Goal: Task Accomplishment & Management: Complete application form

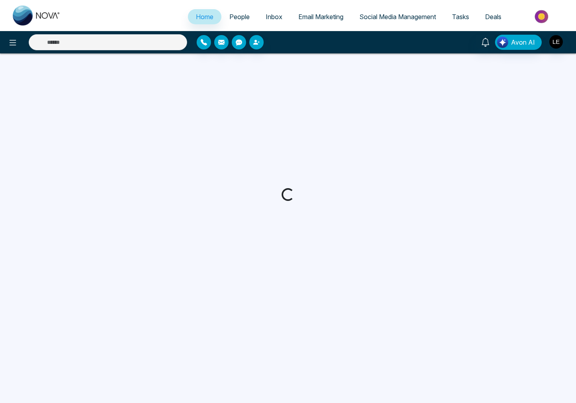
select select "*"
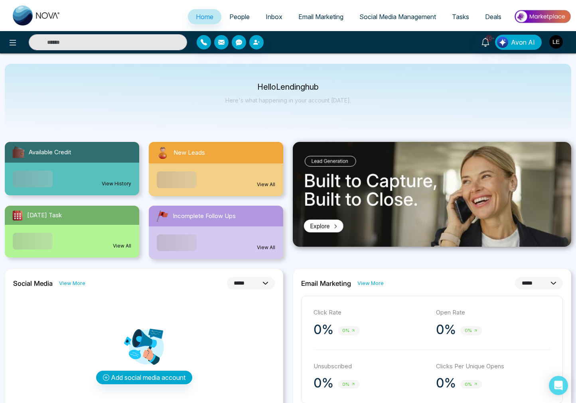
click at [489, 16] on span "Deals" at bounding box center [493, 17] width 16 height 8
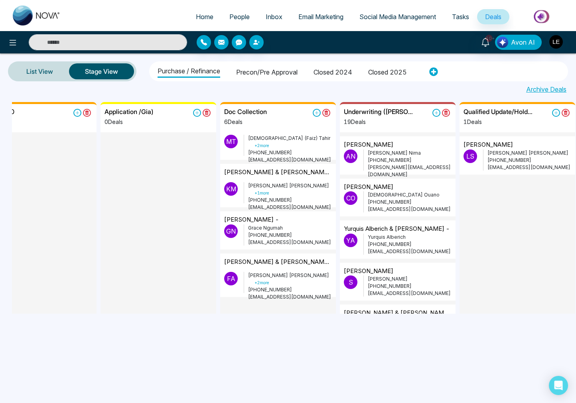
scroll to position [105, 0]
click at [268, 182] on p "[PERSON_NAME] + 1 more" at bounding box center [290, 189] width 84 height 14
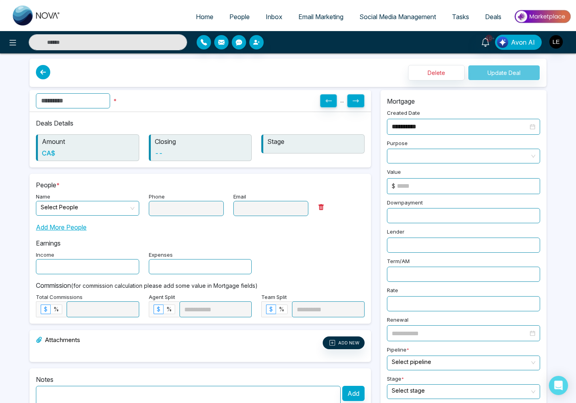
type input "**********"
type textarea "**********"
type input "**********"
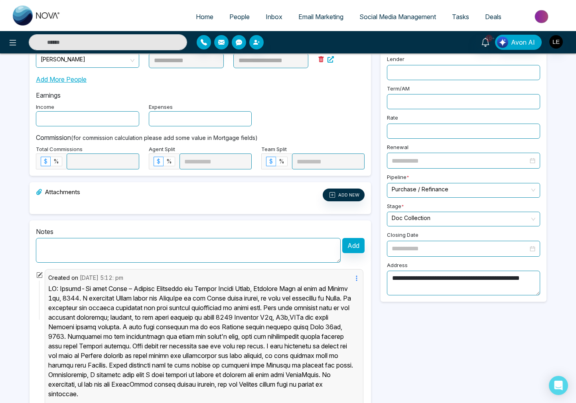
scroll to position [323, 0]
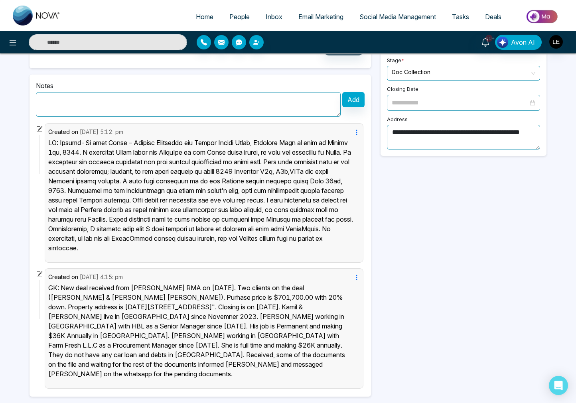
click at [150, 104] on textarea at bounding box center [188, 104] width 305 height 25
paste textarea "**********"
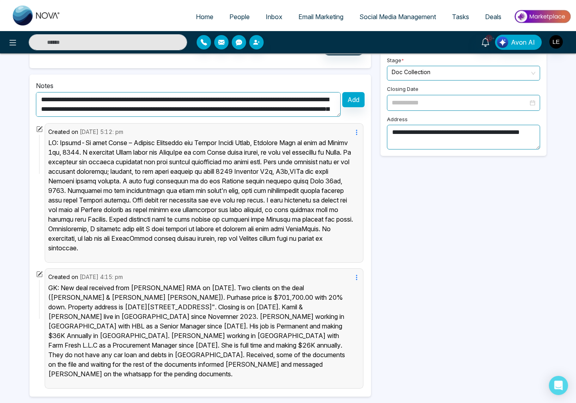
scroll to position [16, 0]
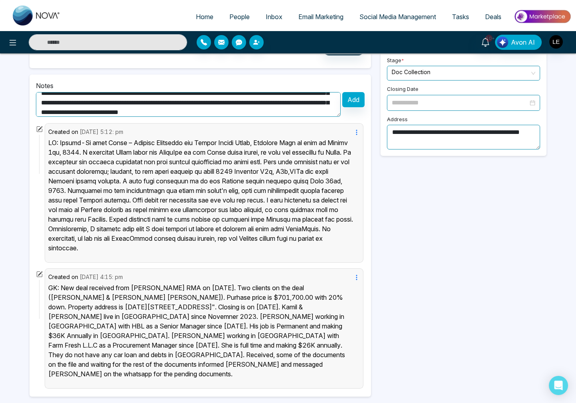
type textarea "**********"
click at [356, 99] on button "Add" at bounding box center [353, 99] width 22 height 15
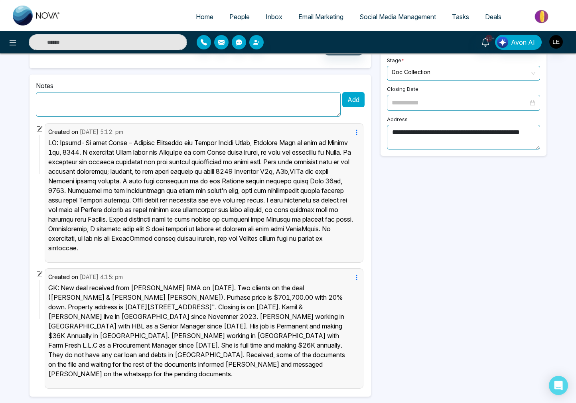
scroll to position [0, 0]
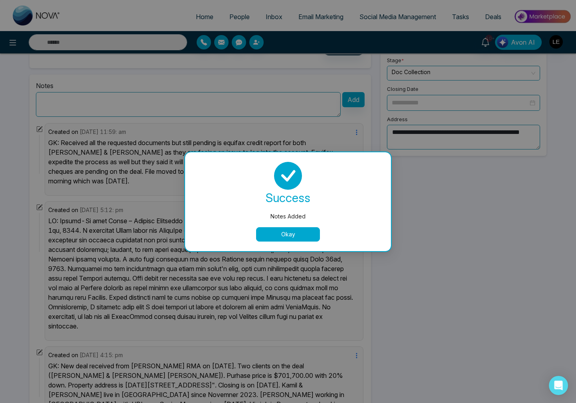
drag, startPoint x: 291, startPoint y: 232, endPoint x: 382, endPoint y: 189, distance: 100.4
click at [293, 232] on button "Okay" at bounding box center [288, 234] width 64 height 14
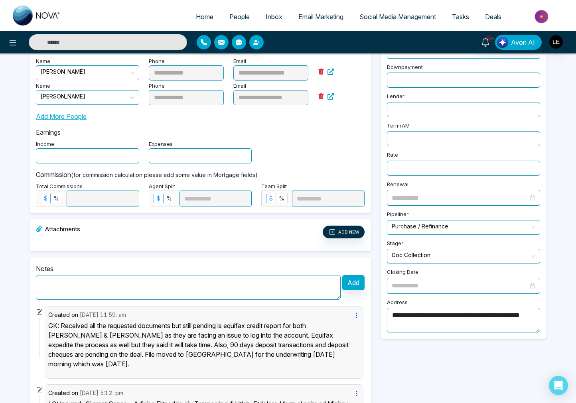
scroll to position [141, 0]
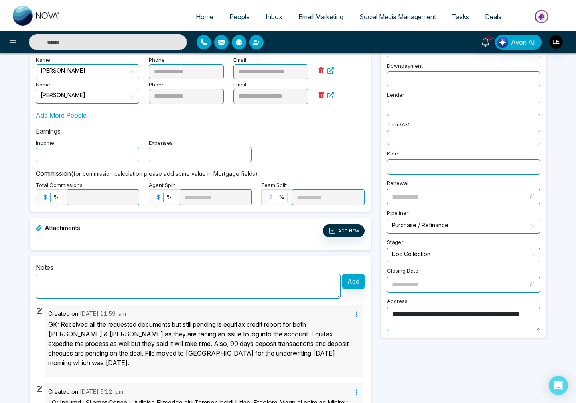
click at [418, 251] on input "search" at bounding box center [461, 254] width 138 height 12
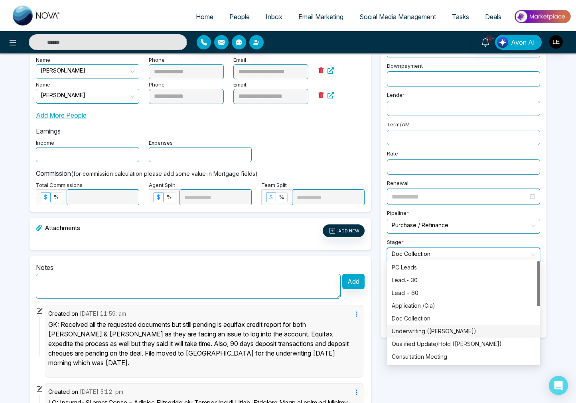
click at [418, 333] on div "Underwriting ([PERSON_NAME])" at bounding box center [464, 331] width 144 height 9
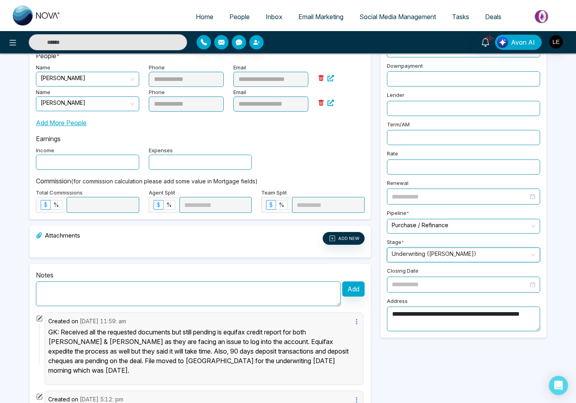
scroll to position [0, 0]
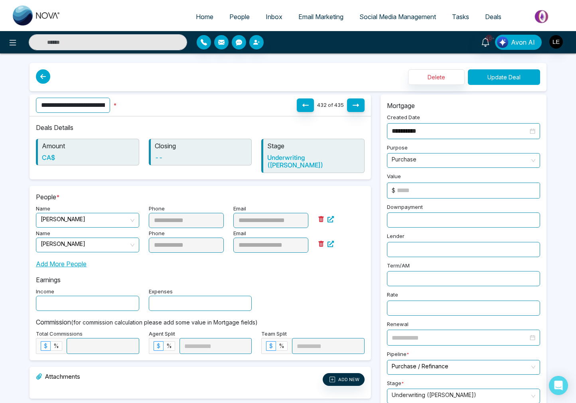
click at [516, 83] on button "Update Deal" at bounding box center [504, 77] width 72 height 16
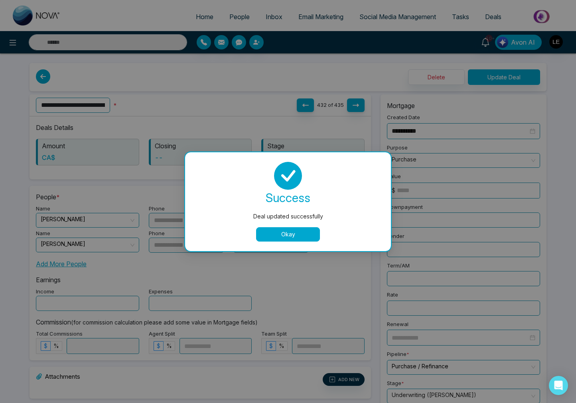
click at [294, 236] on button "Okay" at bounding box center [288, 234] width 64 height 14
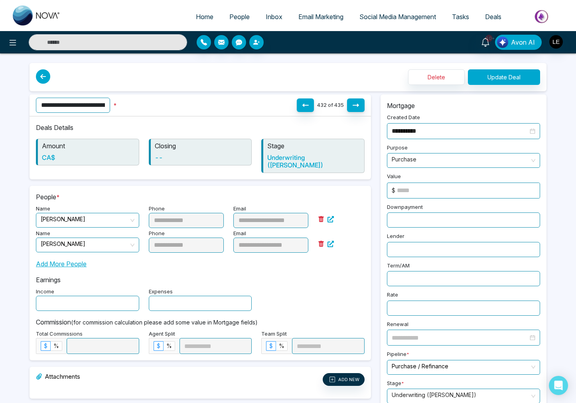
click at [490, 19] on span "Deals" at bounding box center [493, 17] width 16 height 8
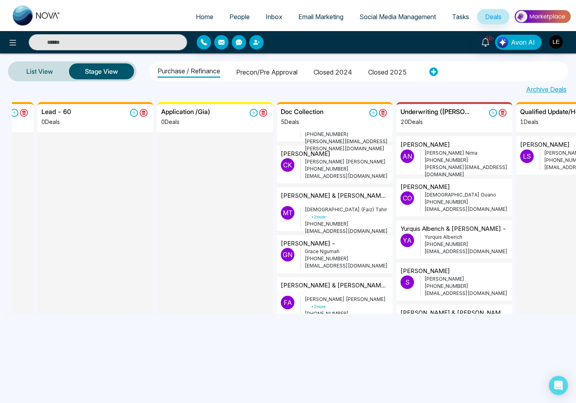
scroll to position [39, 0]
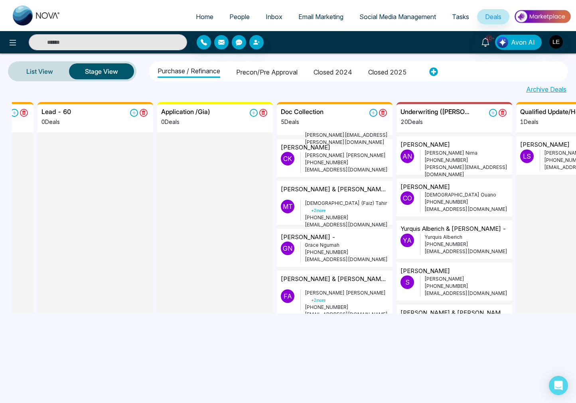
click at [334, 198] on div "[PERSON_NAME] & [PERSON_NAME] & [PERSON_NAME] - [STREET_ADDRESS]" at bounding box center [335, 192] width 108 height 15
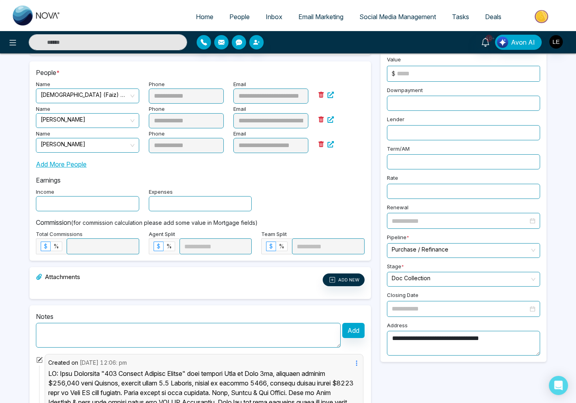
scroll to position [115, 0]
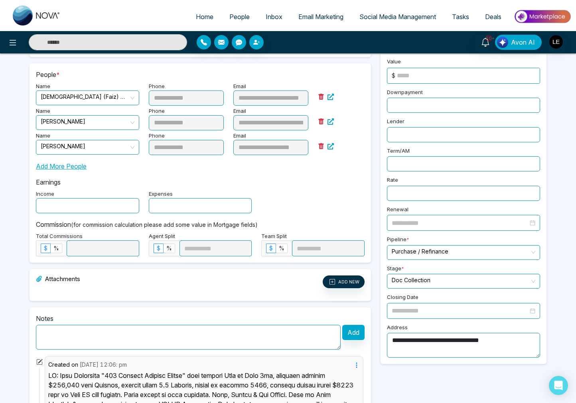
click at [162, 338] on textarea at bounding box center [188, 337] width 305 height 25
type textarea "*"
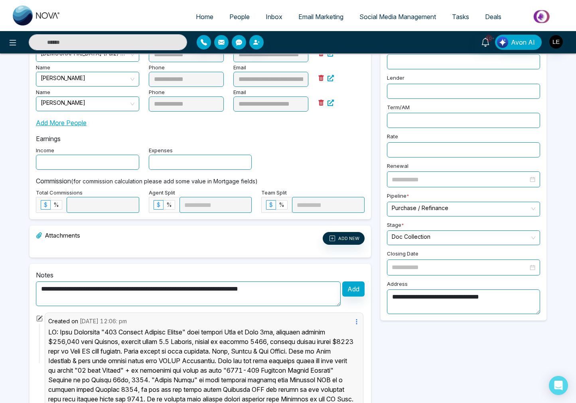
scroll to position [154, 0]
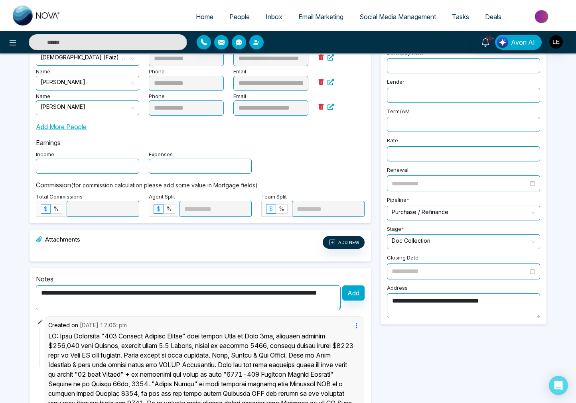
drag, startPoint x: 78, startPoint y: 301, endPoint x: 28, endPoint y: 290, distance: 51.9
click at [28, 290] on div "**********" at bounding box center [200, 234] width 351 height 588
type textarea "**********"
drag, startPoint x: 349, startPoint y: 292, endPoint x: 335, endPoint y: 294, distance: 14.5
click at [349, 291] on button "Add" at bounding box center [353, 293] width 22 height 15
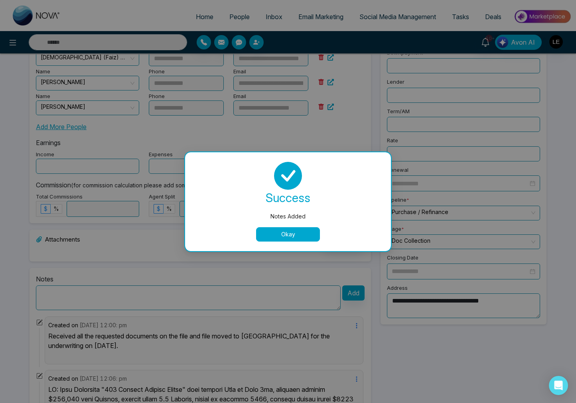
drag, startPoint x: 291, startPoint y: 231, endPoint x: 400, endPoint y: 238, distance: 108.7
click at [291, 232] on button "Okay" at bounding box center [288, 234] width 64 height 14
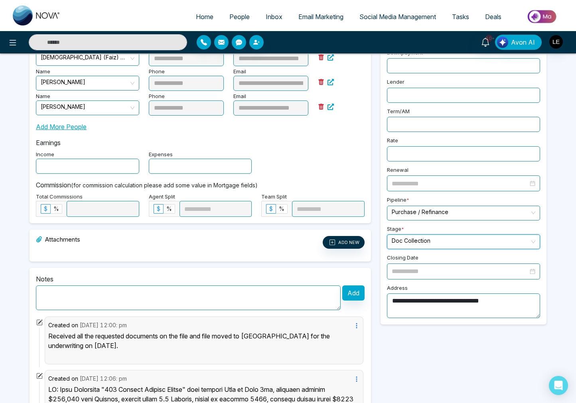
click at [419, 238] on input "search" at bounding box center [461, 241] width 138 height 12
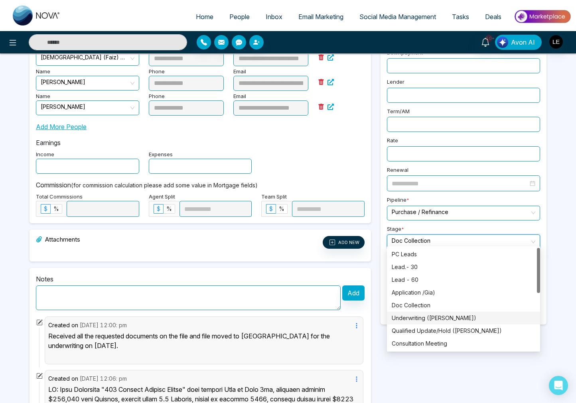
drag, startPoint x: 418, startPoint y: 317, endPoint x: 450, endPoint y: 254, distance: 70.3
click at [418, 317] on div "Underwriting ([PERSON_NAME])" at bounding box center [464, 318] width 144 height 9
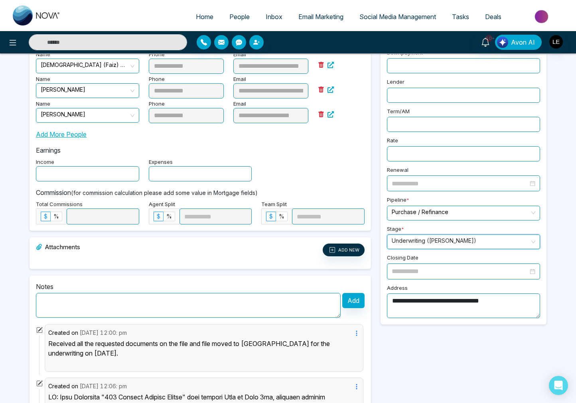
scroll to position [0, 0]
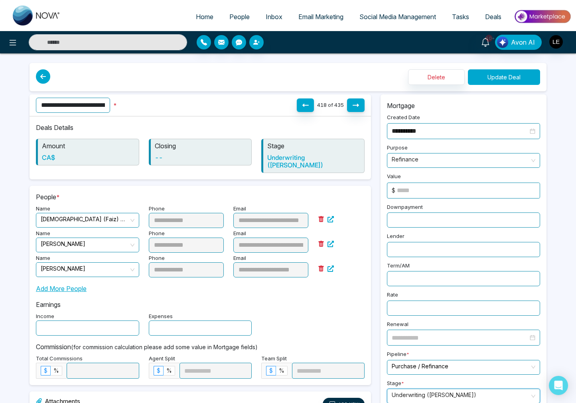
click at [502, 77] on button "Update Deal" at bounding box center [504, 77] width 72 height 16
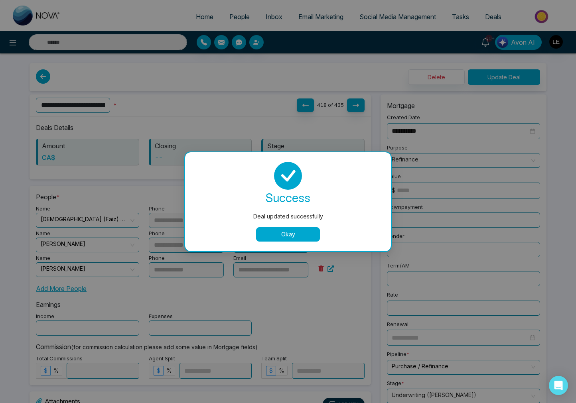
click at [302, 230] on button "Okay" at bounding box center [288, 234] width 64 height 14
